Goal: Information Seeking & Learning: Learn about a topic

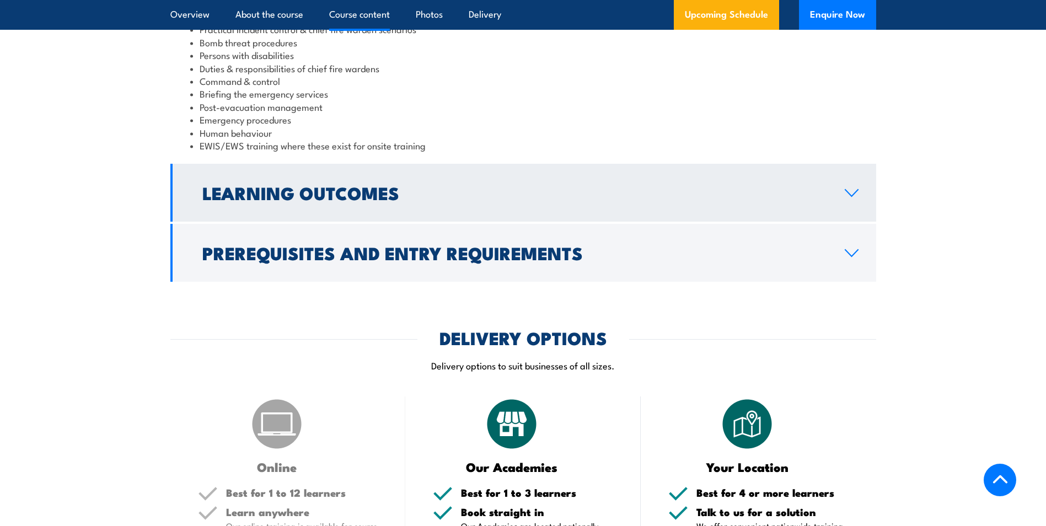
scroll to position [1213, 0]
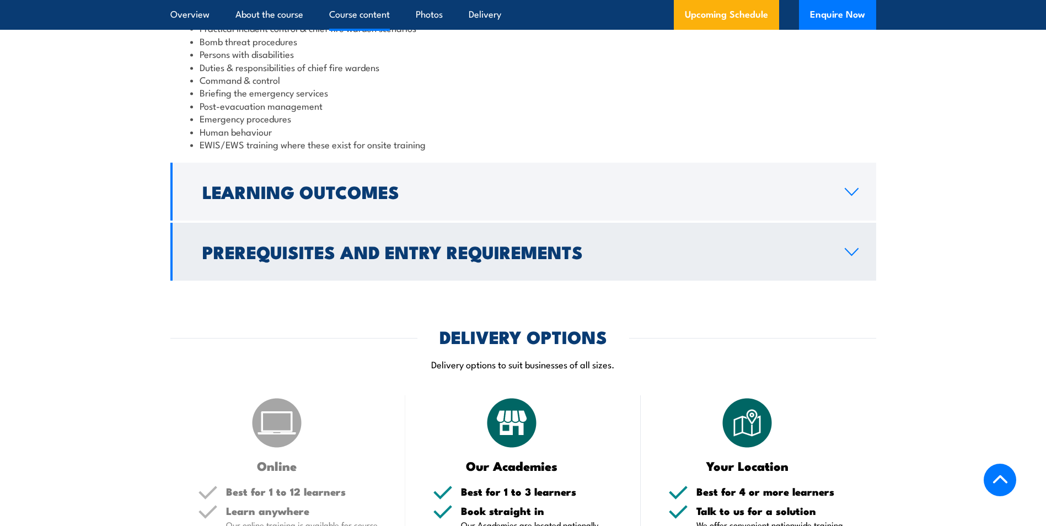
click at [599, 236] on link "Prerequisites and Entry Requirements" at bounding box center [523, 252] width 706 height 58
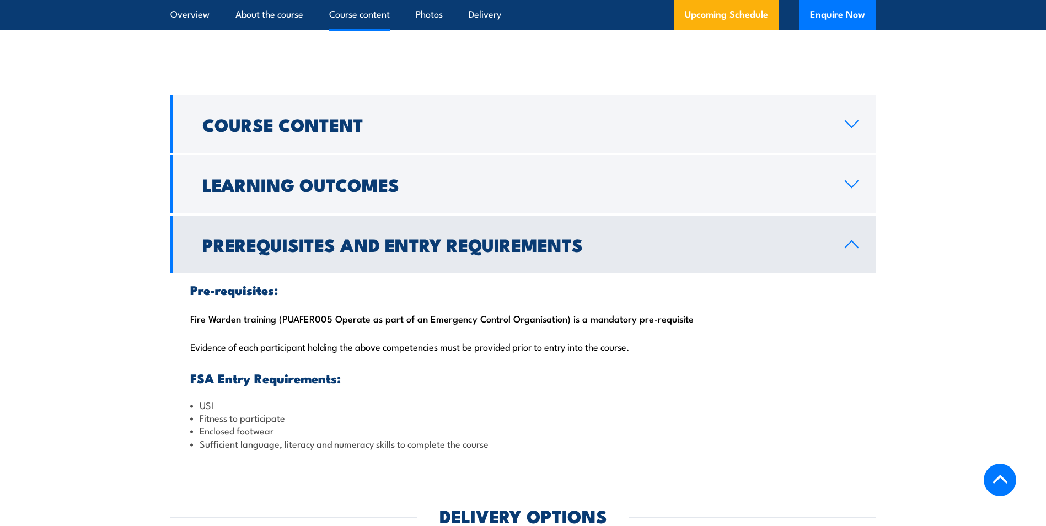
scroll to position [1103, 0]
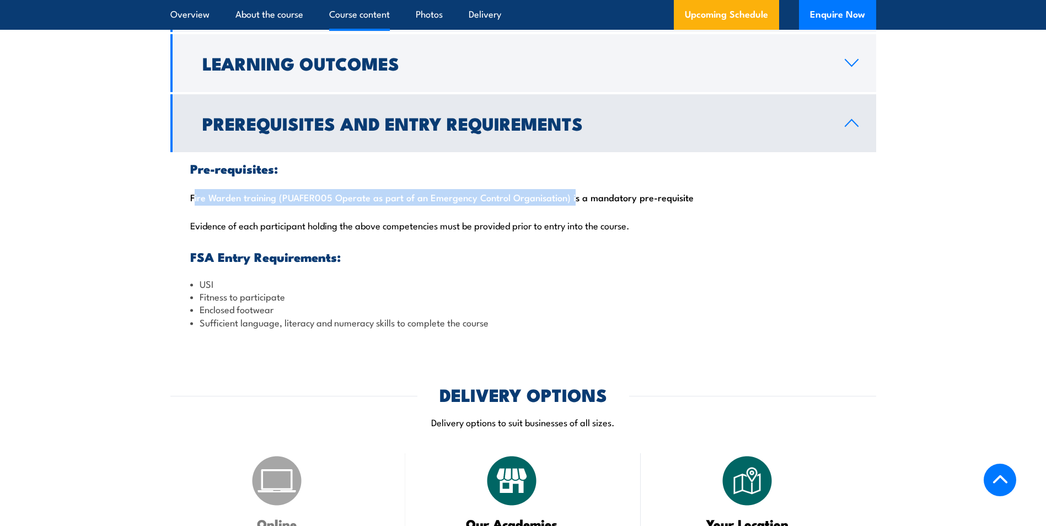
drag, startPoint x: 183, startPoint y: 199, endPoint x: 569, endPoint y: 200, distance: 386.6
click at [569, 200] on div "Pre-requisites: Fire Warden training (PUAFER005 Operate as part of an Emergency…" at bounding box center [523, 245] width 706 height 187
copy div "Fire Warden training (PUAFER005 Operate as part of an Emergency Control Organis…"
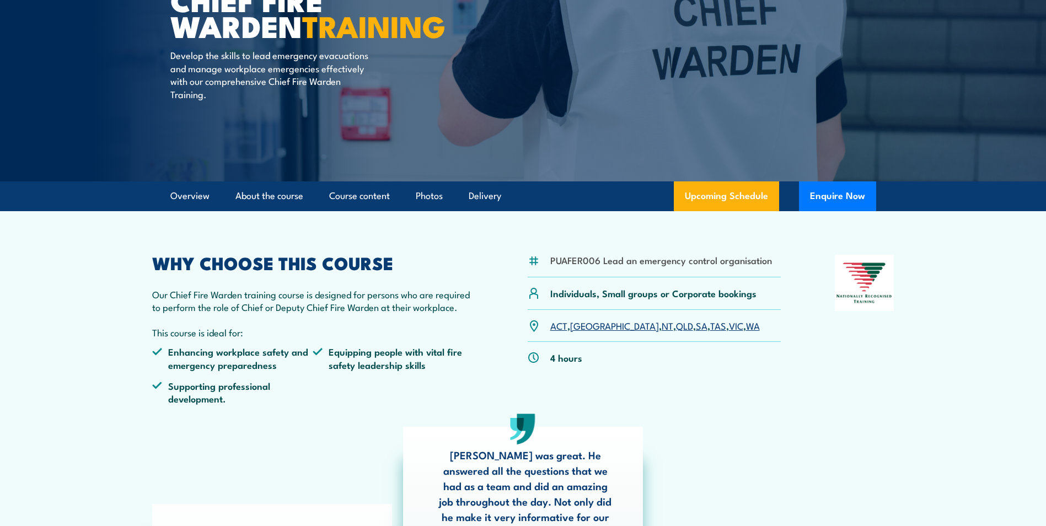
scroll to position [110, 0]
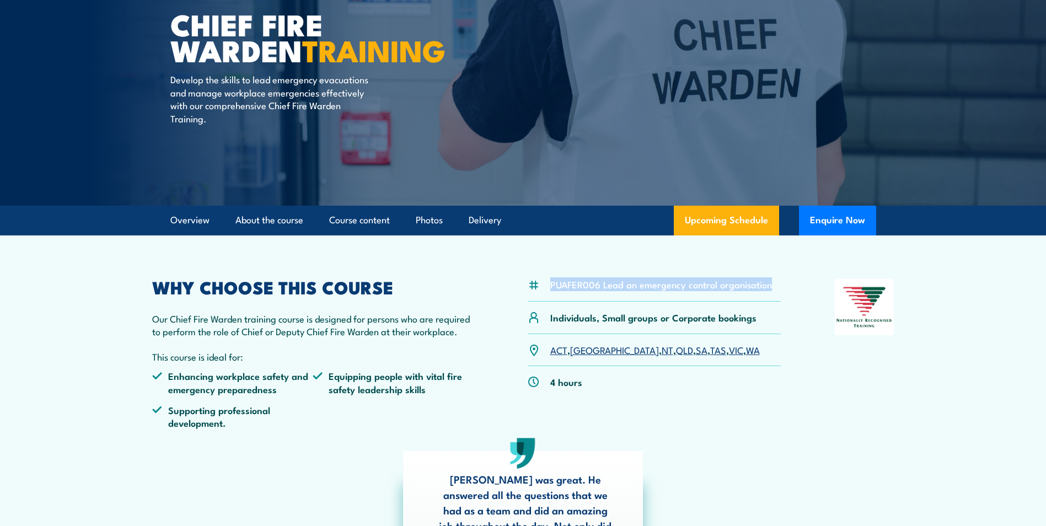
drag, startPoint x: 777, startPoint y: 287, endPoint x: 550, endPoint y: 283, distance: 227.3
click at [550, 283] on div "PUAFER006 Lead an emergency control organisation" at bounding box center [655, 290] width 254 height 23
copy li "PUAFER006 Lead an emergency control organisation"
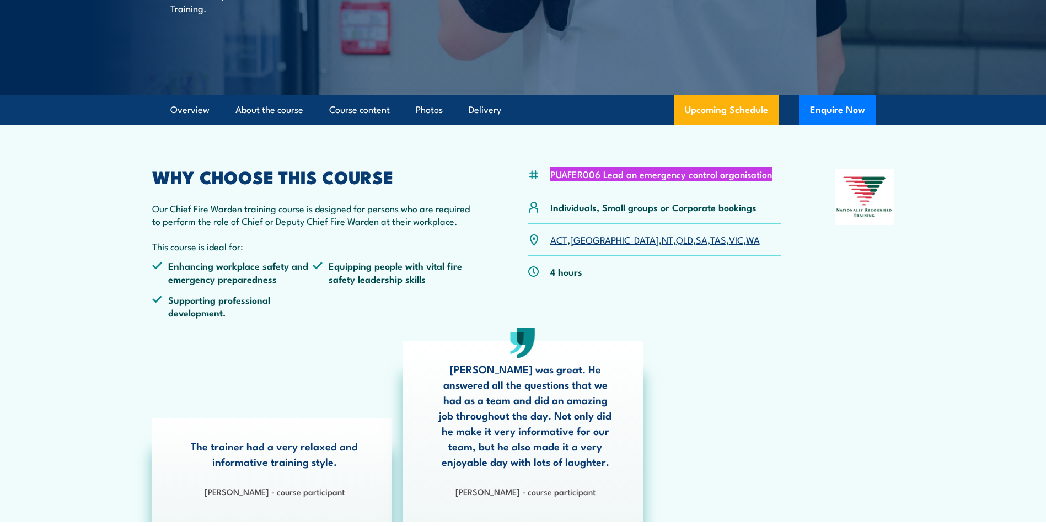
scroll to position [0, 0]
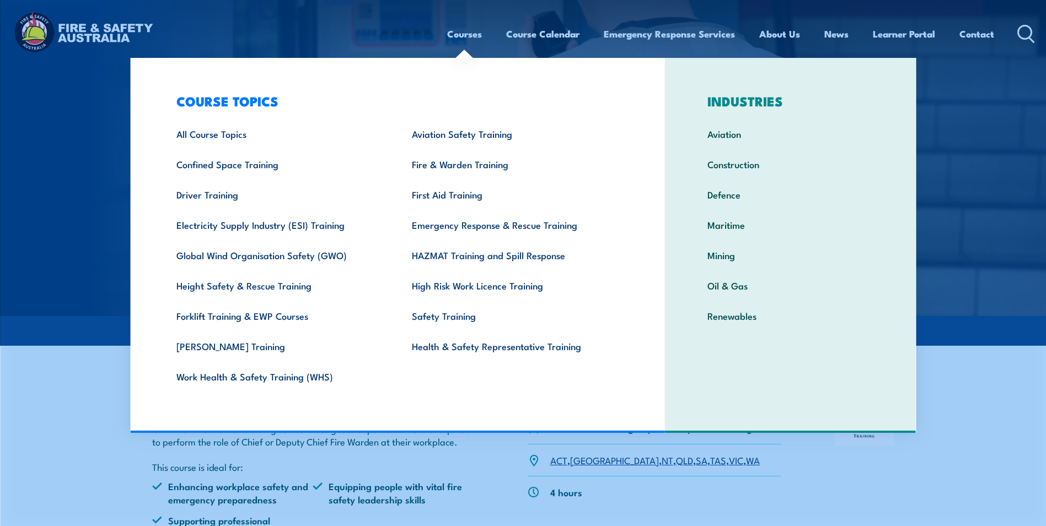
click at [477, 36] on link "Courses" at bounding box center [464, 33] width 35 height 29
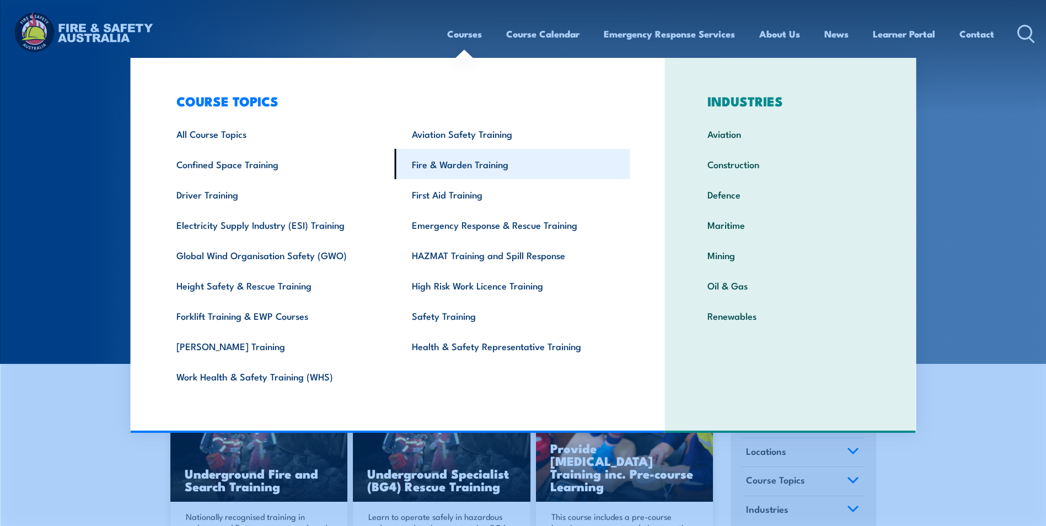
click at [459, 162] on link "Fire & Warden Training" at bounding box center [512, 164] width 235 height 30
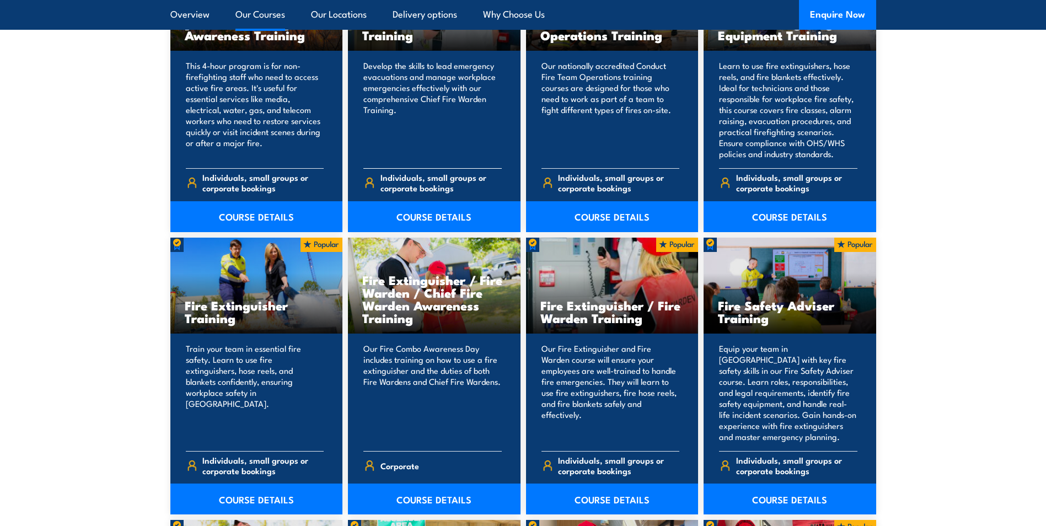
scroll to position [993, 0]
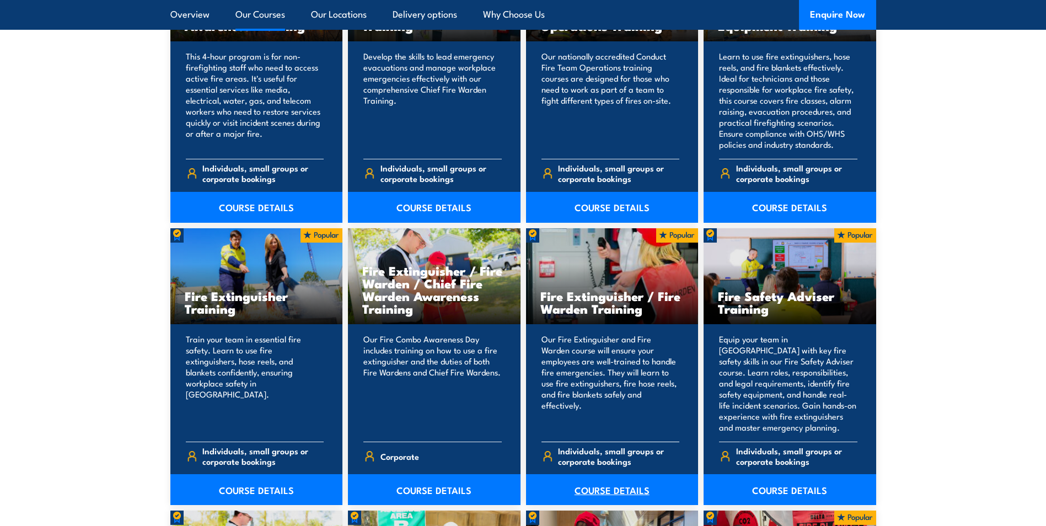
click at [612, 492] on link "COURSE DETAILS" at bounding box center [612, 489] width 173 height 31
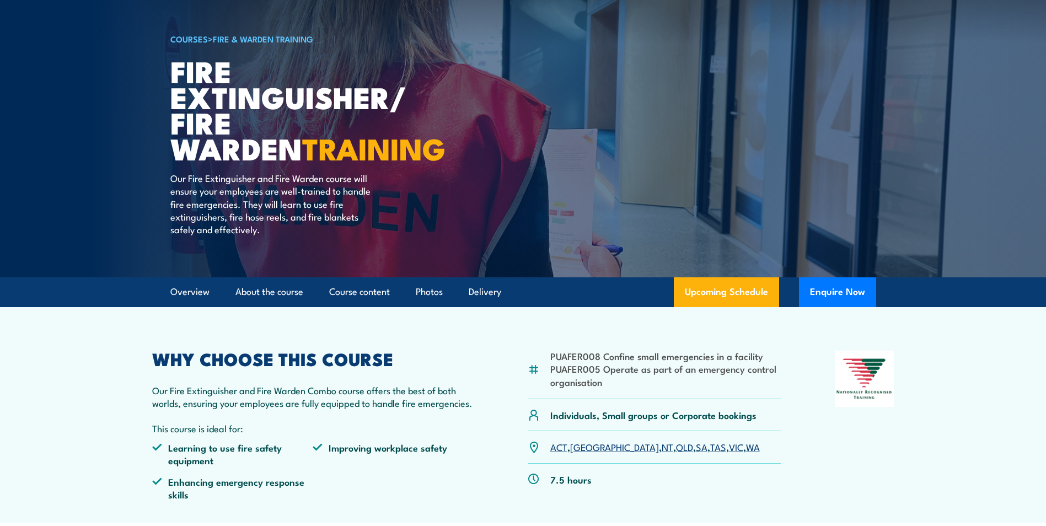
scroll to position [165, 0]
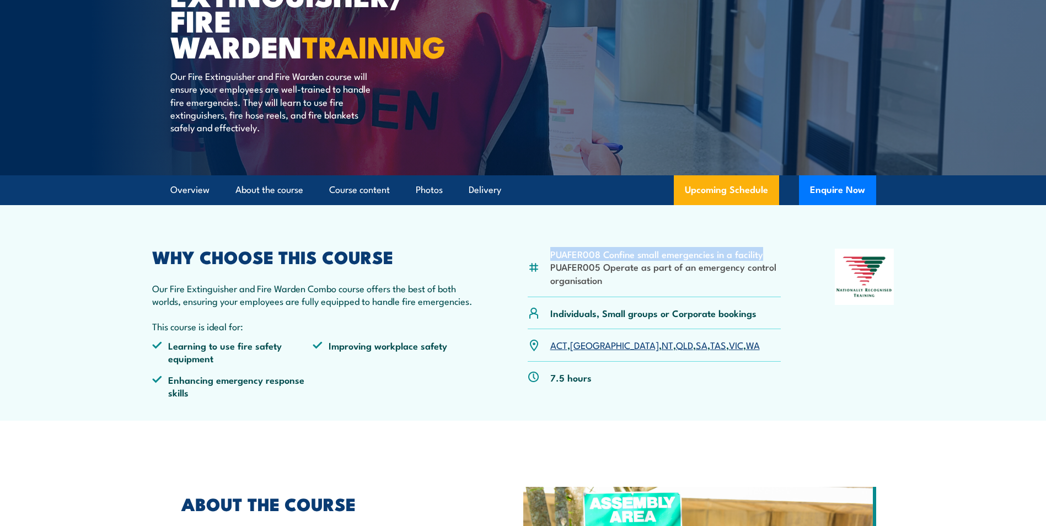
drag, startPoint x: 764, startPoint y: 256, endPoint x: 547, endPoint y: 255, distance: 217.3
click at [547, 255] on div "PUAFER008 Confine small emergencies in a facility PUAFER005 Operate as part of …" at bounding box center [655, 273] width 254 height 49
copy li "PUAFER008 Confine small emergencies in a facility"
